Goal: Task Accomplishment & Management: Manage account settings

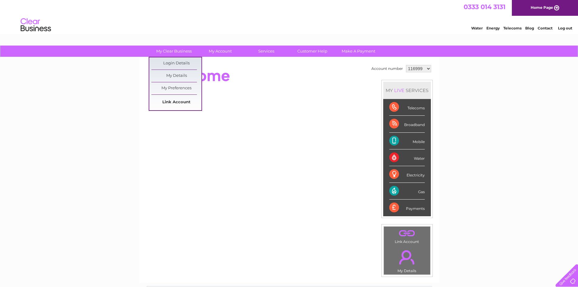
click at [179, 100] on link "Link Account" at bounding box center [176, 102] width 50 height 12
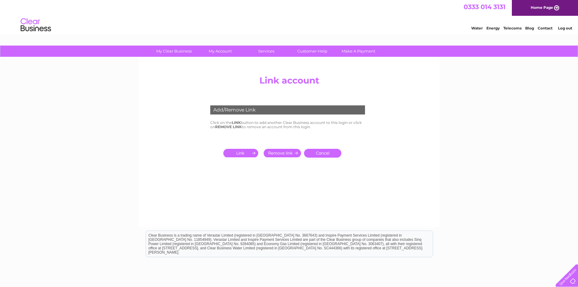
click at [232, 150] on input "submit" at bounding box center [241, 153] width 37 height 9
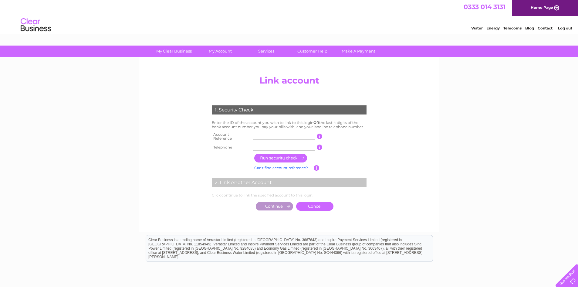
click at [266, 133] on input "text" at bounding box center [284, 136] width 63 height 7
click at [266, 147] on input "text" at bounding box center [284, 147] width 63 height 7
click at [271, 135] on input "text" at bounding box center [284, 136] width 63 height 7
drag, startPoint x: 271, startPoint y: 124, endPoint x: 298, endPoint y: 124, distance: 27.6
click at [298, 124] on td "Enter the ID of the account you wish to link to this login OR the last 4 digits…" at bounding box center [289, 125] width 158 height 12
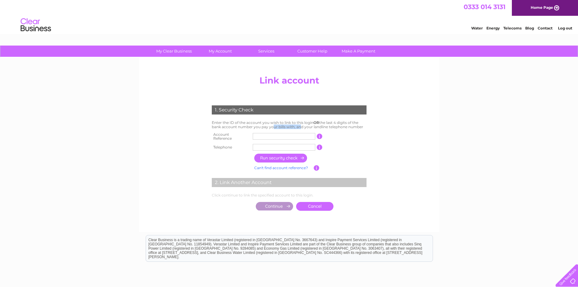
click at [298, 124] on td "Enter the ID of the account you wish to link to this login OR the last 4 digits…" at bounding box center [289, 125] width 158 height 12
click at [287, 133] on input "text" at bounding box center [284, 136] width 63 height 7
drag, startPoint x: 249, startPoint y: 182, endPoint x: 302, endPoint y: 179, distance: 53.2
click at [302, 179] on div "2. Link Another Account" at bounding box center [289, 182] width 155 height 9
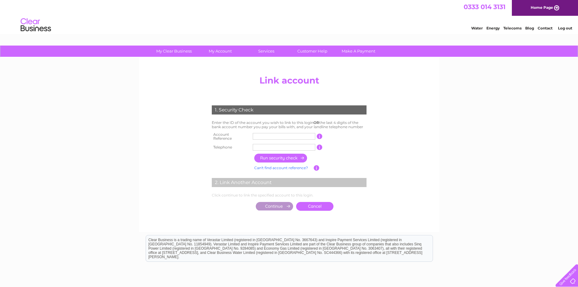
drag, startPoint x: 274, startPoint y: 182, endPoint x: 203, endPoint y: 179, distance: 71.4
click at [203, 179] on div "1. Security Check Enter the ID of the account you wish to link to this login OR…" at bounding box center [289, 156] width 183 height 114
click at [264, 146] on input "text" at bounding box center [284, 147] width 63 height 7
